Goal: Navigation & Orientation: Find specific page/section

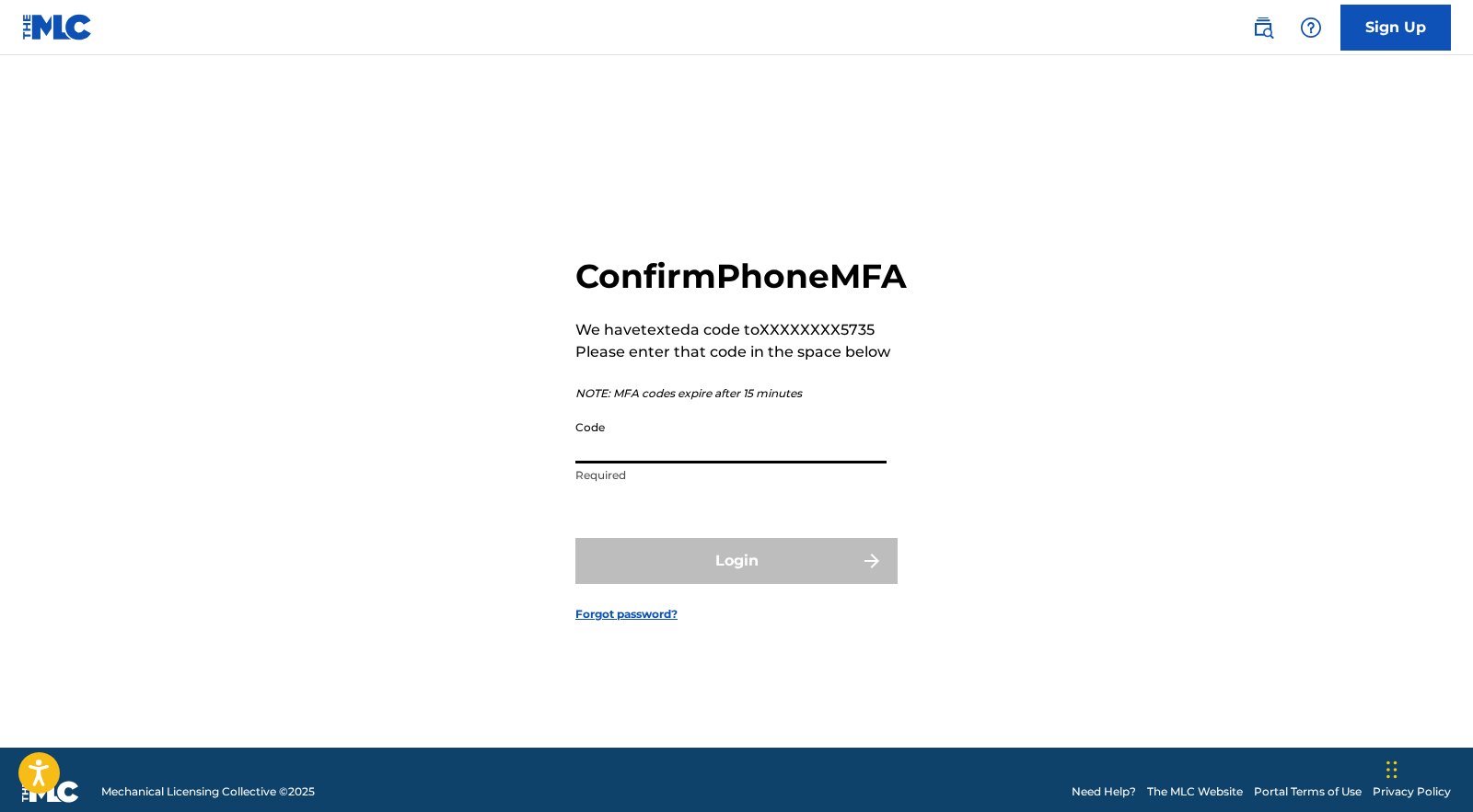
click at [599, 464] on input "Code" at bounding box center [731, 437] width 311 height 53
click at [660, 464] on input "Code" at bounding box center [731, 437] width 311 height 53
click at [588, 464] on input "Code" at bounding box center [731, 437] width 311 height 53
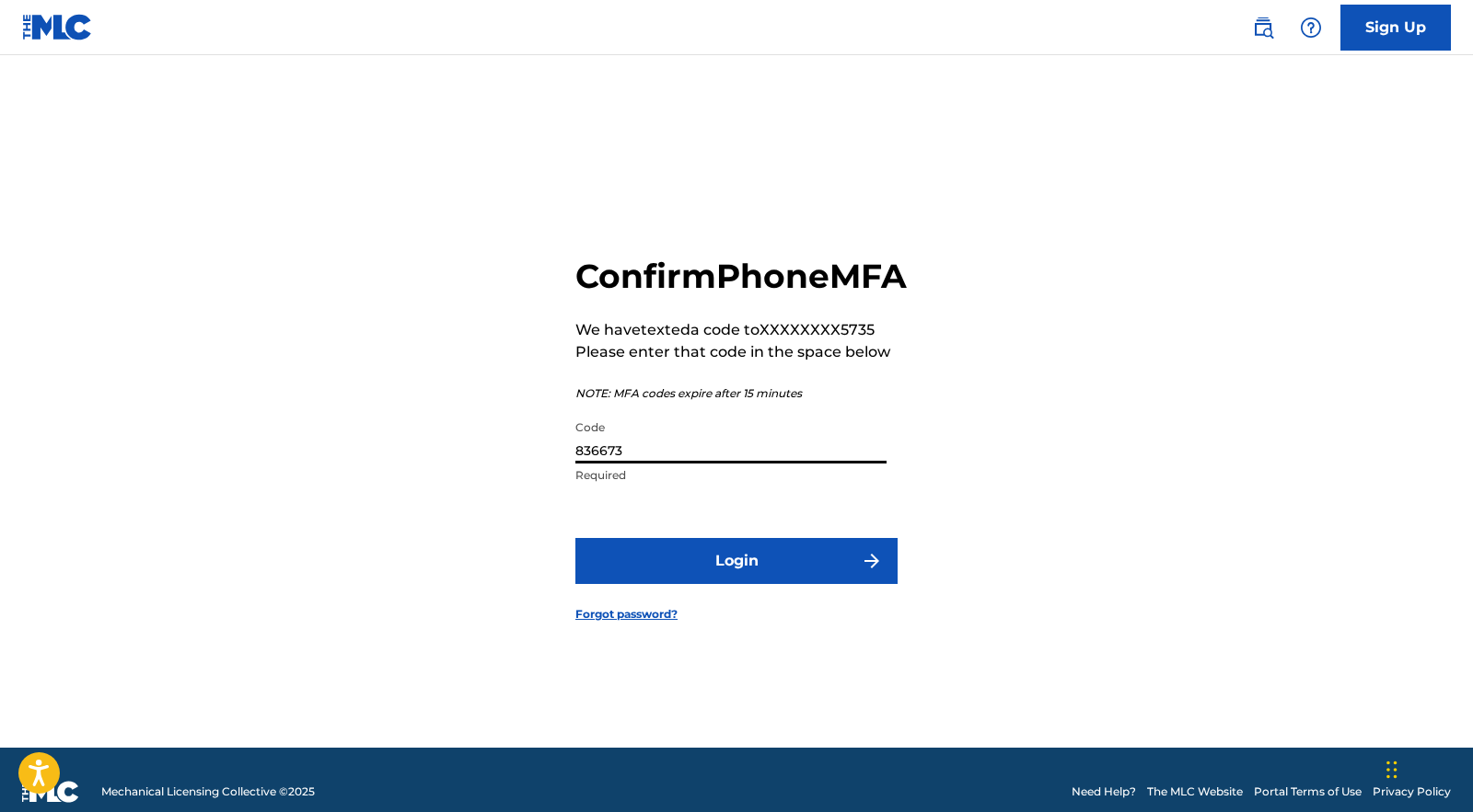
type input "836673"
click at [638, 582] on button "Login" at bounding box center [736, 561] width 322 height 46
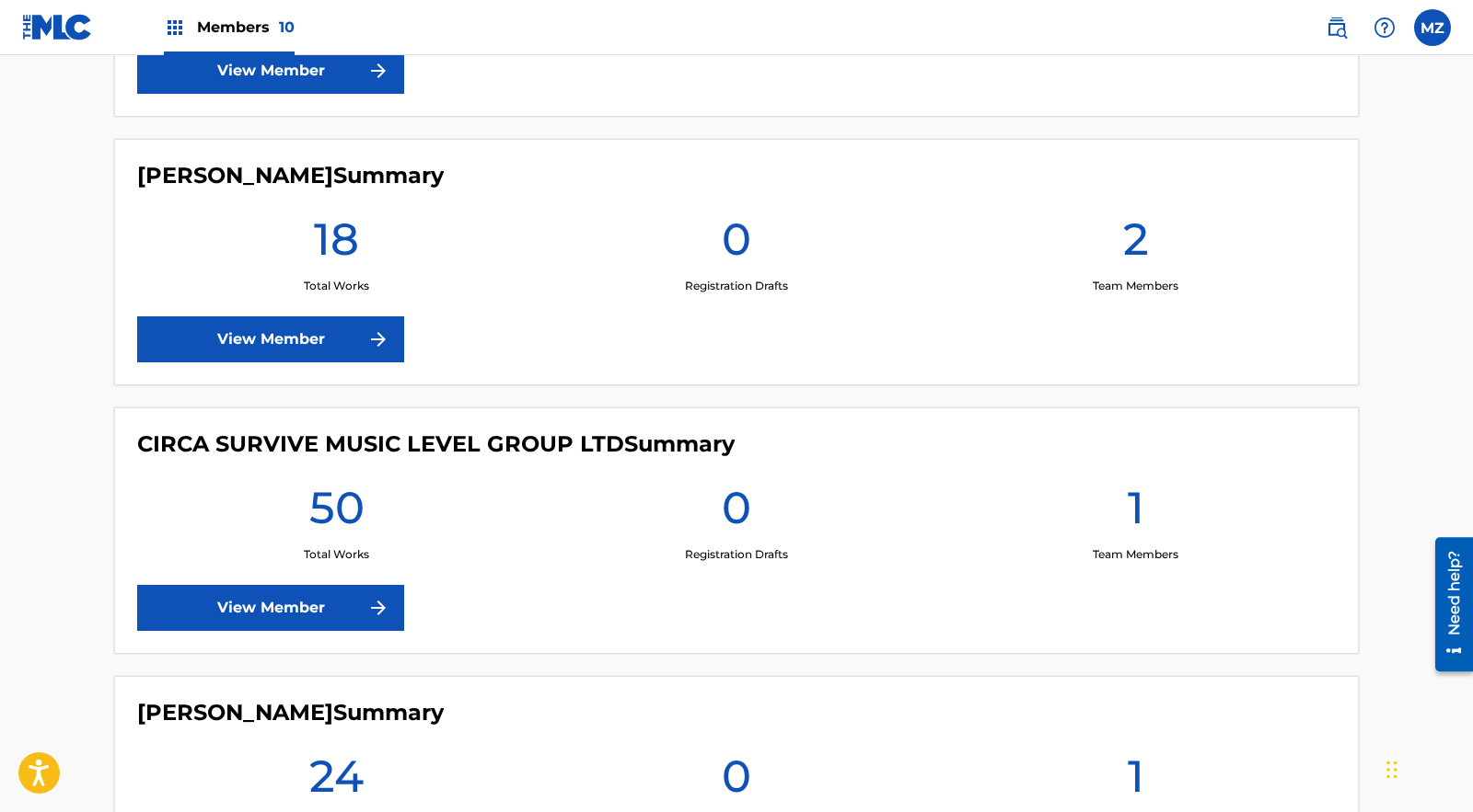
scroll to position [708, 0]
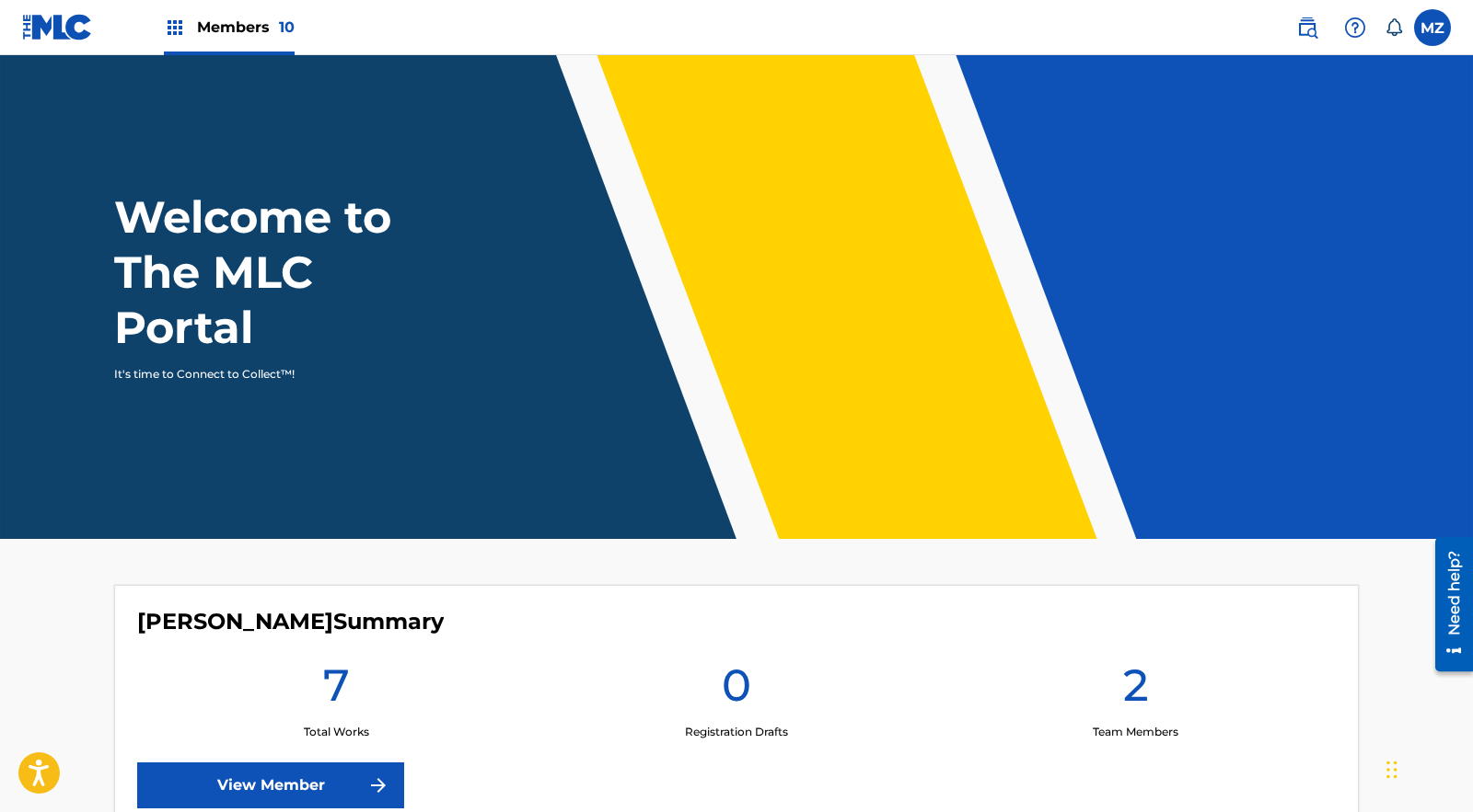
click at [243, 31] on span "Members 10" at bounding box center [246, 27] width 98 height 21
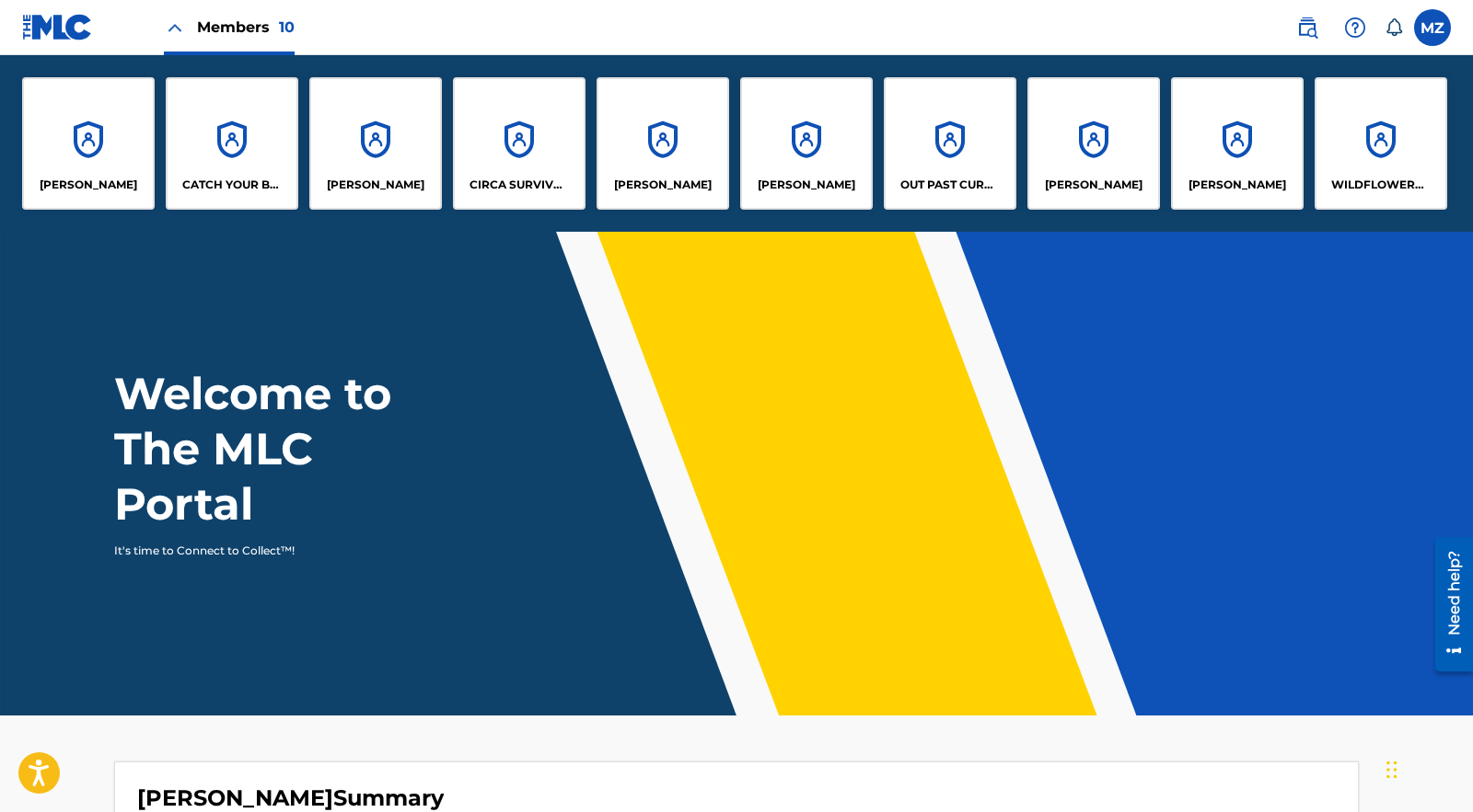
click at [1457, 140] on div "Britton Bond CATCH YOUR BREATH Chris Gaylord CIRCA SURVIVE MUSIC LEVEL GROUP LT…" at bounding box center [735, 144] width 1469 height 176
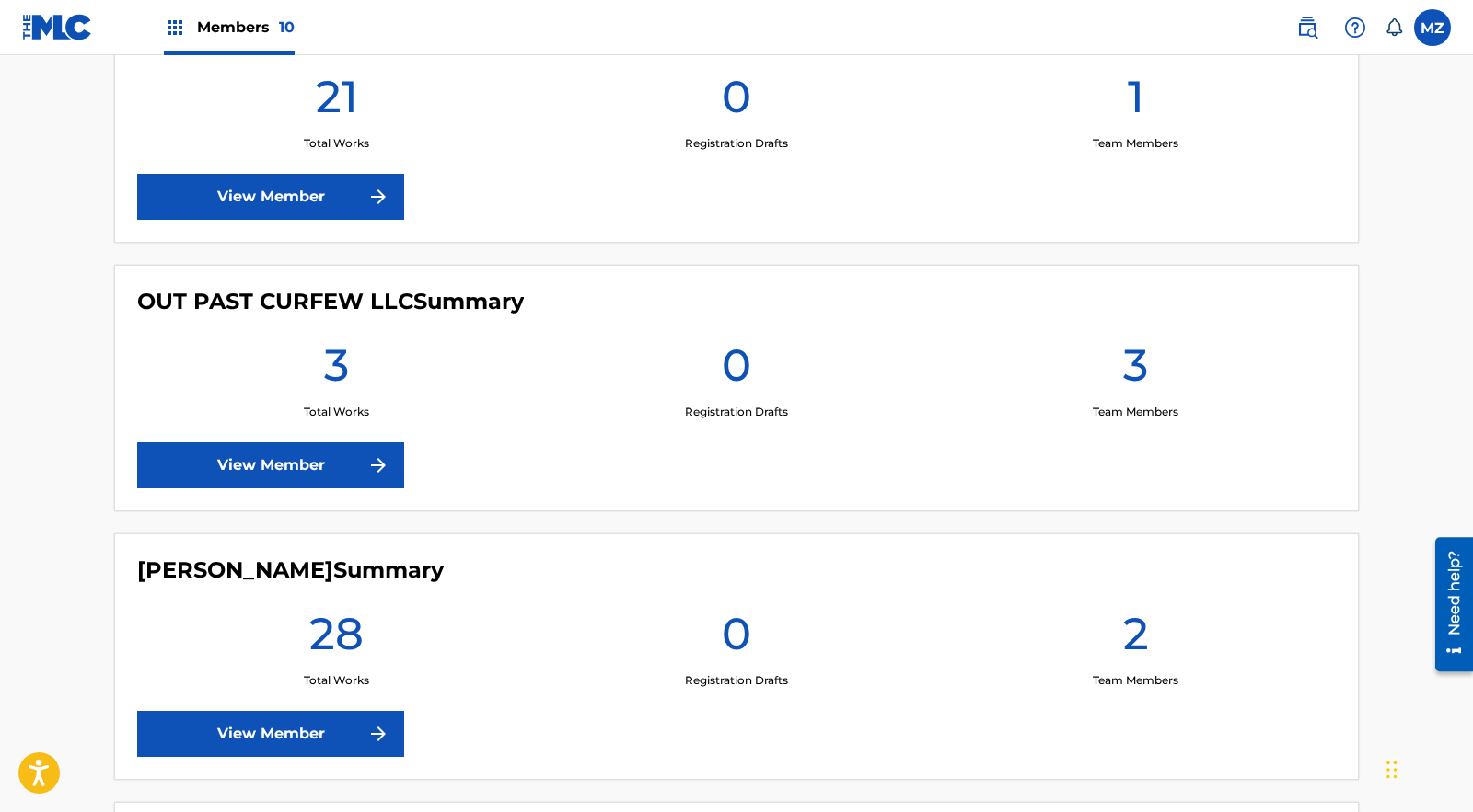
scroll to position [1657, 0]
